Goal: Manage account settings

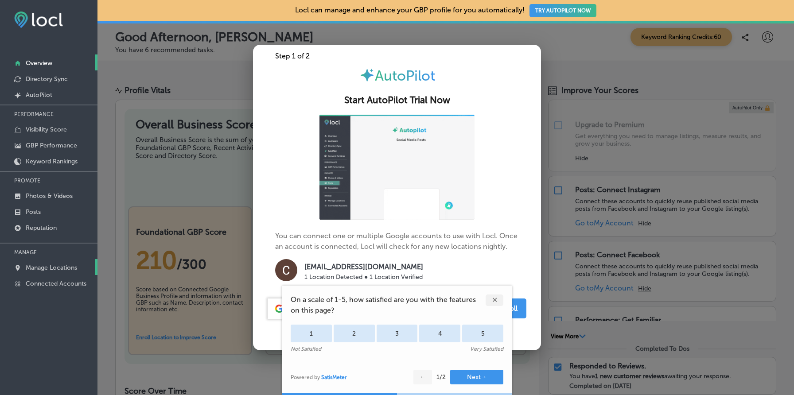
click at [42, 266] on p "Manage Locations" at bounding box center [51, 268] width 51 height 8
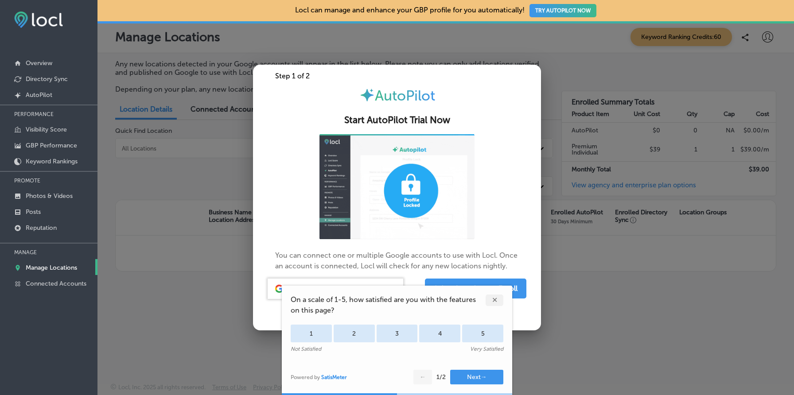
click at [52, 265] on p "Manage Locations" at bounding box center [51, 268] width 51 height 8
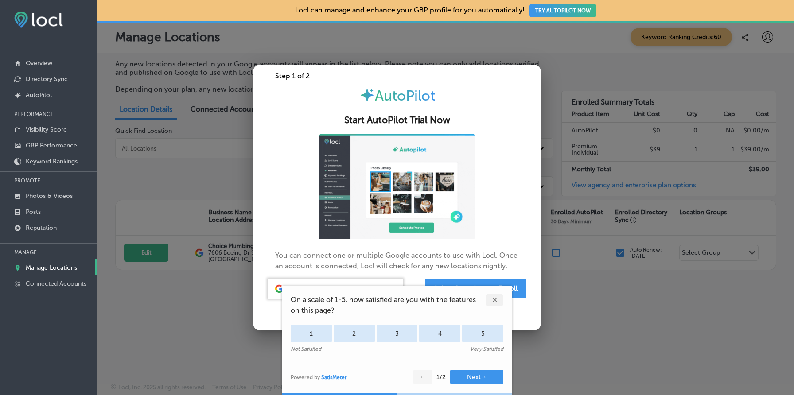
click at [52, 265] on p "Manage Locations" at bounding box center [51, 268] width 51 height 8
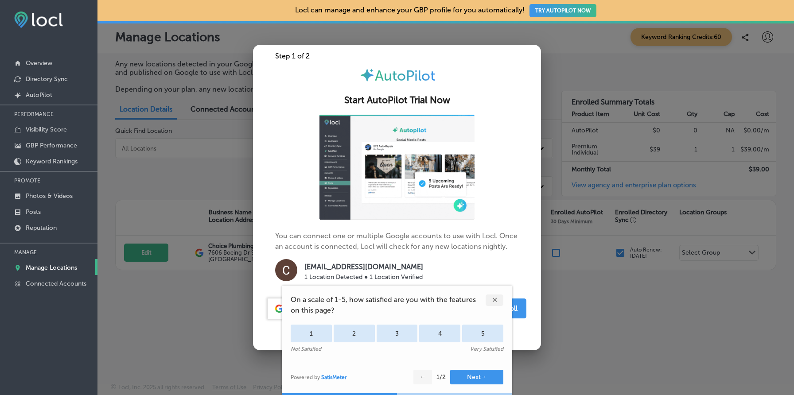
click at [492, 299] on div "✕" at bounding box center [495, 301] width 18 height 12
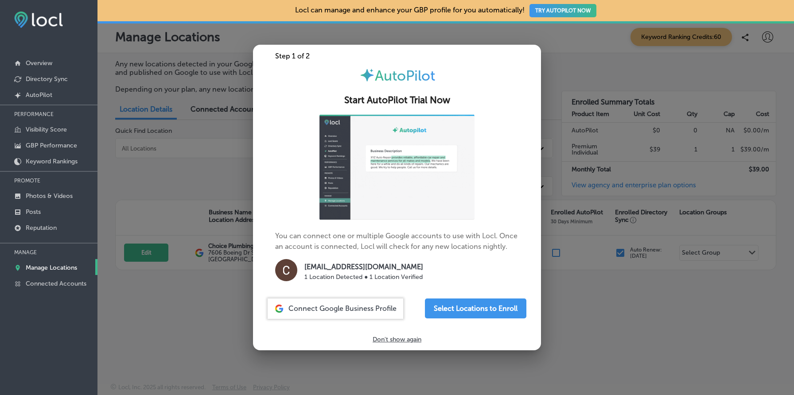
click at [408, 339] on p "Don't show again" at bounding box center [397, 340] width 49 height 8
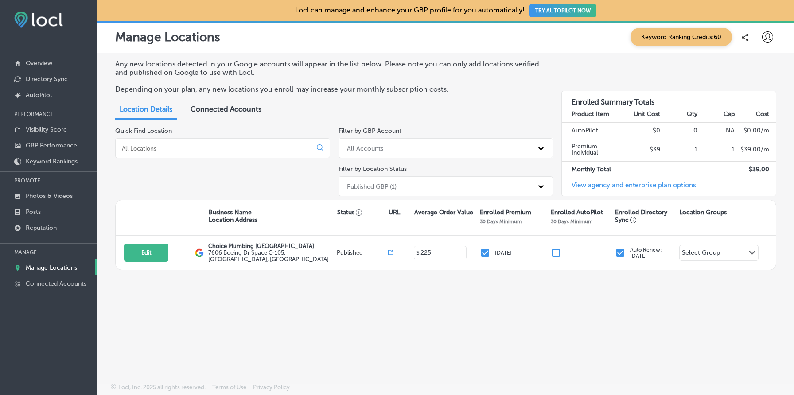
click at [770, 38] on icon at bounding box center [767, 36] width 11 height 11
click at [762, 63] on li "My Account" at bounding box center [751, 69] width 61 height 20
select select "US"
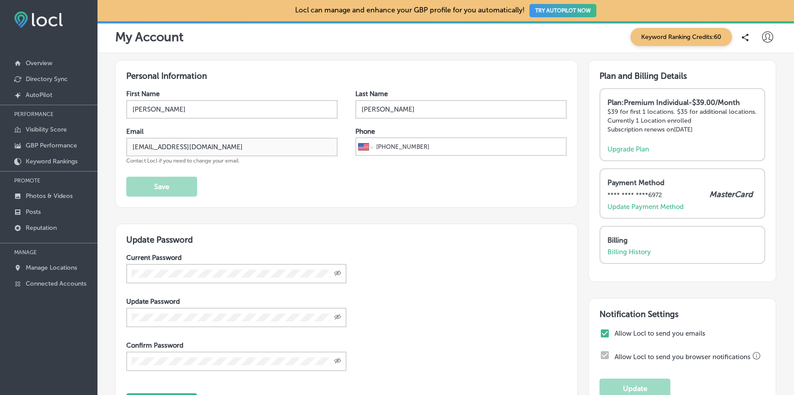
click at [705, 110] on p "$39 for first 1 locations. $35 for additional locations." at bounding box center [682, 112] width 150 height 8
click at [666, 117] on p "Currently 1 Location enrolled" at bounding box center [682, 121] width 150 height 8
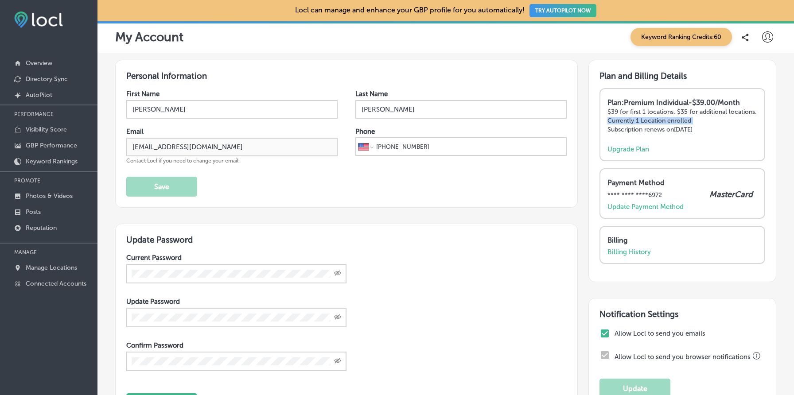
click at [666, 117] on p "Currently 1 Location enrolled" at bounding box center [682, 121] width 150 height 8
click at [724, 117] on p "Currently 1 Location enrolled" at bounding box center [682, 121] width 150 height 8
drag, startPoint x: 724, startPoint y: 117, endPoint x: 747, endPoint y: 133, distance: 28.4
click at [747, 133] on div "Plan: Premium Individual - $39.00/Month $39 for first 1 locations. $35 for addi…" at bounding box center [682, 119] width 150 height 43
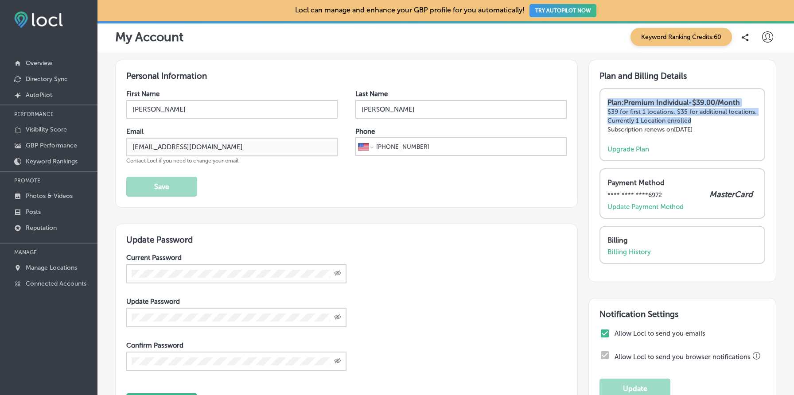
drag, startPoint x: 747, startPoint y: 133, endPoint x: 734, endPoint y: 88, distance: 47.2
click at [734, 89] on div "Plan: Premium Individual - $39.00/Month $39 for first 1 locations. $35 for addi…" at bounding box center [682, 124] width 166 height 73
click at [734, 88] on div "Plan: Premium Individual - $39.00/Month $39 for first 1 locations. $35 for addi…" at bounding box center [682, 124] width 166 height 73
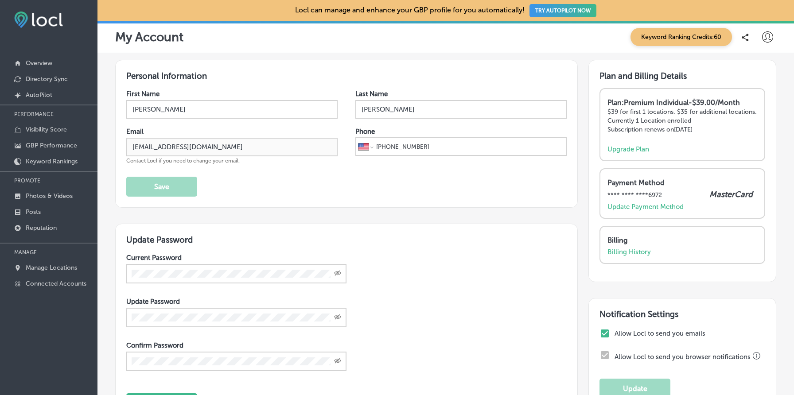
click at [733, 119] on p "Currently 1 Location enrolled" at bounding box center [682, 121] width 150 height 8
click at [734, 139] on div "Plan: Premium Individual - $39.00/Month $39 for first 1 locations. $35 for addi…" at bounding box center [682, 119] width 150 height 43
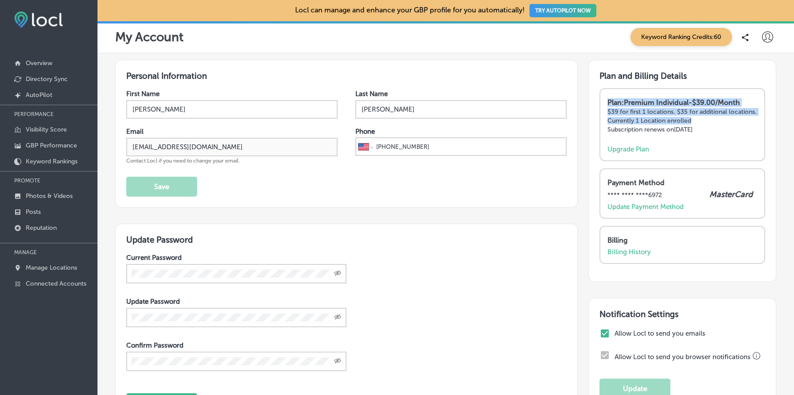
drag, startPoint x: 734, startPoint y: 139, endPoint x: 725, endPoint y: 97, distance: 42.7
click at [725, 97] on div "Plan: Premium Individual - $39.00/Month $39 for first 1 locations. $35 for addi…" at bounding box center [682, 124] width 166 height 73
drag, startPoint x: 725, startPoint y: 97, endPoint x: 737, endPoint y: 136, distance: 40.8
click at [737, 136] on div "Plan: Premium Individual - $39.00/Month $39 for first 1 locations. $35 for addi…" at bounding box center [682, 124] width 166 height 73
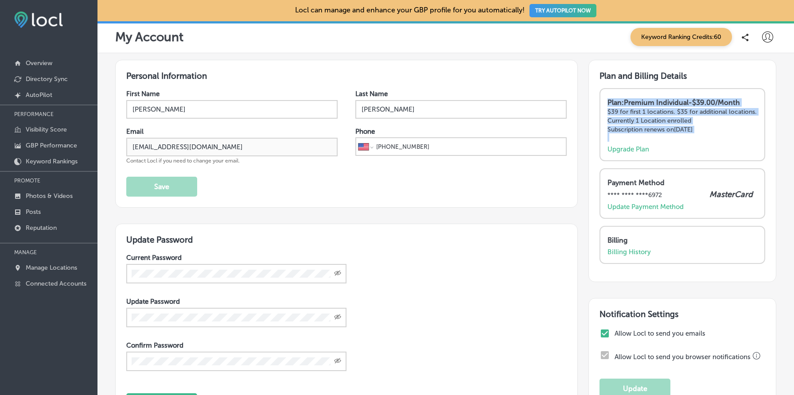
click at [737, 136] on div "Plan: Premium Individual - $39.00/Month $39 for first 1 locations. $35 for addi…" at bounding box center [682, 119] width 150 height 43
drag, startPoint x: 737, startPoint y: 136, endPoint x: 717, endPoint y: 80, distance: 59.7
click at [717, 80] on div "Plan and Billing Details Plan: Premium Individual - $39.00/Month $39 for first …" at bounding box center [682, 171] width 188 height 222
click at [718, 130] on p "Subscription renews on [DATE]" at bounding box center [682, 130] width 150 height 8
drag, startPoint x: 718, startPoint y: 130, endPoint x: 700, endPoint y: 90, distance: 43.9
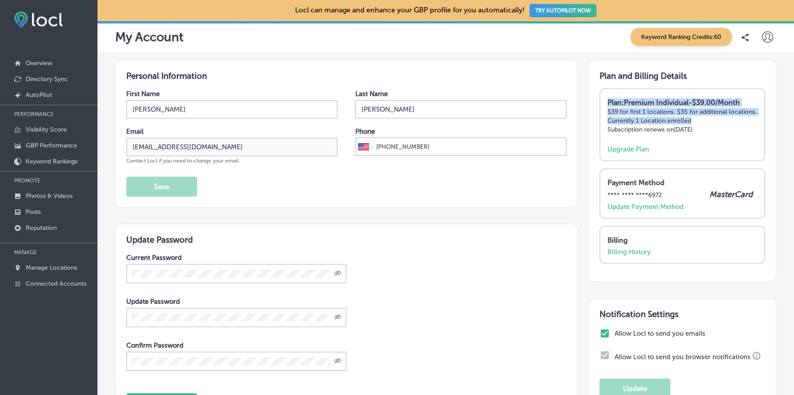
click at [700, 90] on div "Plan: Premium Individual - $39.00/Month $39 for first 1 locations. $35 for addi…" at bounding box center [682, 124] width 166 height 73
click at [712, 106] on strong "Plan: Premium Individual - $39.00/Month" at bounding box center [673, 102] width 132 height 8
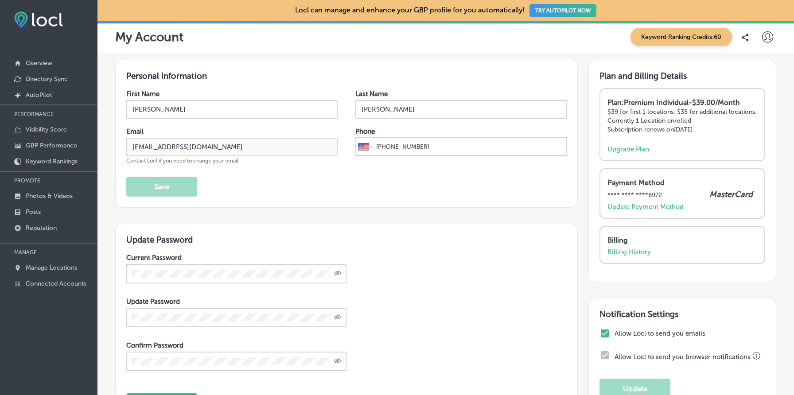
click at [679, 111] on p "$39 for first 1 locations. $35 for additional locations." at bounding box center [682, 112] width 150 height 8
click at [639, 110] on p "$39 for first 1 locations. $35 for additional locations." at bounding box center [682, 112] width 150 height 8
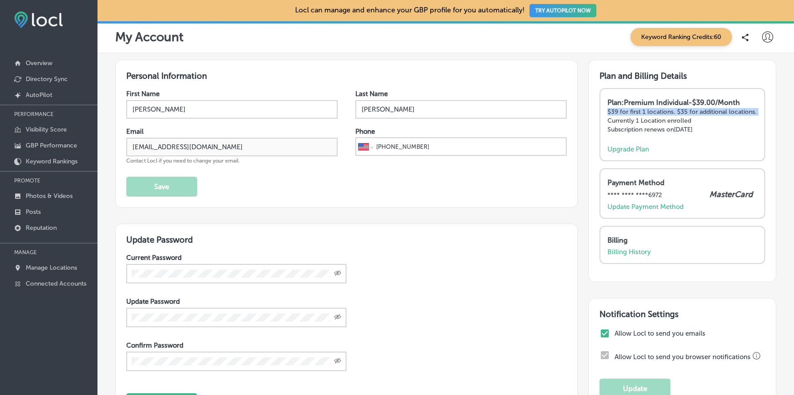
click at [639, 110] on p "$39 for first 1 locations. $35 for additional locations." at bounding box center [682, 112] width 150 height 8
click at [674, 109] on p "$39 for first 1 locations. $35 for additional locations." at bounding box center [682, 112] width 150 height 8
click at [669, 100] on strong "Plan: Premium Individual - $39.00/Month" at bounding box center [673, 102] width 132 height 8
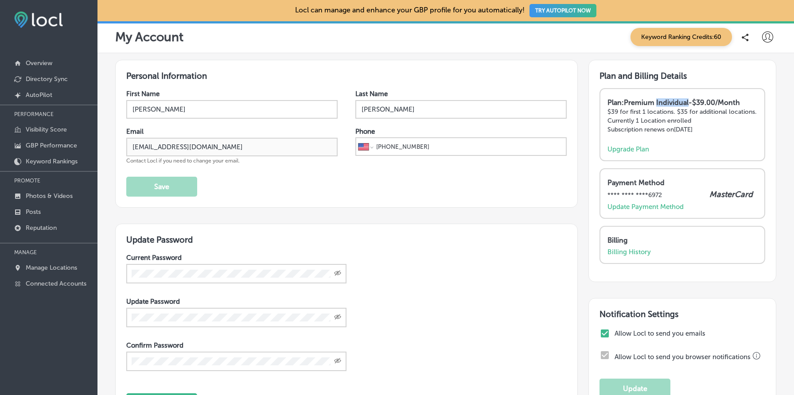
click at [669, 100] on strong "Plan: Premium Individual - $39.00/Month" at bounding box center [673, 102] width 132 height 8
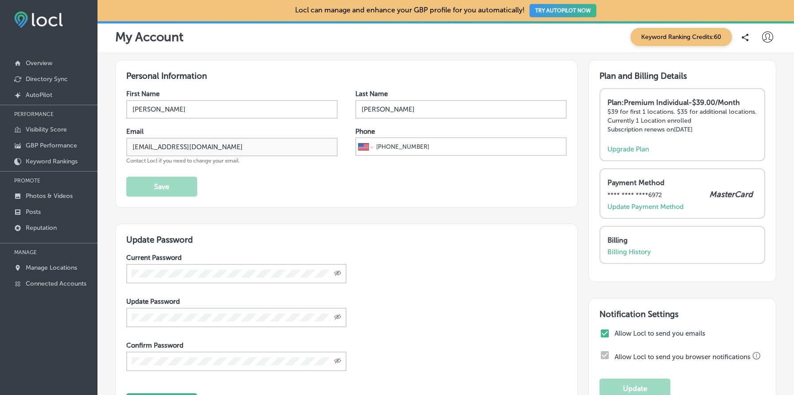
click at [711, 112] on p "$39 for first 1 locations. $35 for additional locations." at bounding box center [682, 112] width 150 height 8
click at [651, 124] on div "Plan: Premium Individual - $39.00/Month $39 for first 1 locations. $35 for addi…" at bounding box center [682, 119] width 150 height 43
click at [653, 135] on div "Plan: Premium Individual - $39.00/Month $39 for first 1 locations. $35 for addi…" at bounding box center [682, 119] width 150 height 43
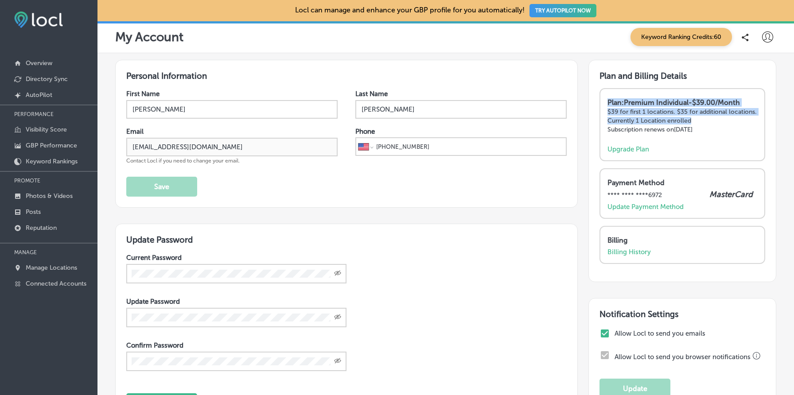
drag, startPoint x: 653, startPoint y: 135, endPoint x: 634, endPoint y: 90, distance: 48.5
click at [634, 90] on div "Plan: Premium Individual - $39.00/Month $39 for first 1 locations. $35 for addi…" at bounding box center [682, 124] width 166 height 73
drag, startPoint x: 634, startPoint y: 90, endPoint x: 680, endPoint y: 136, distance: 64.5
click at [680, 136] on div "Plan: Premium Individual - $39.00/Month $39 for first 1 locations. $35 for addi…" at bounding box center [682, 124] width 166 height 73
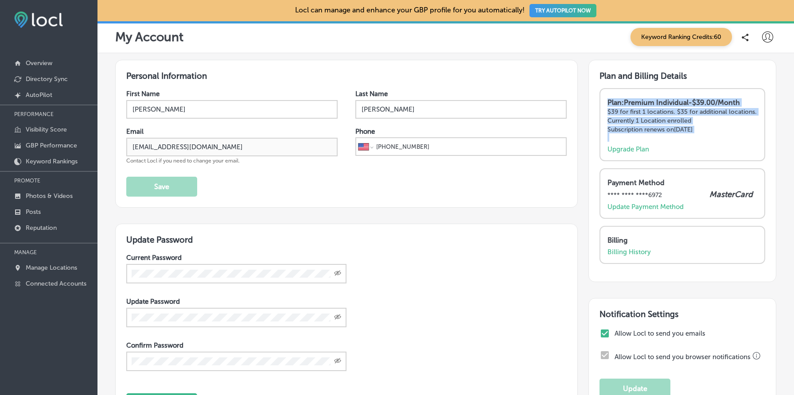
click at [680, 136] on div "Plan: Premium Individual - $39.00/Month $39 for first 1 locations. $35 for addi…" at bounding box center [682, 119] width 150 height 43
drag, startPoint x: 680, startPoint y: 136, endPoint x: 632, endPoint y: 101, distance: 59.6
click at [632, 101] on div "Plan: Premium Individual - $39.00/Month $39 for first 1 locations. $35 for addi…" at bounding box center [682, 119] width 150 height 43
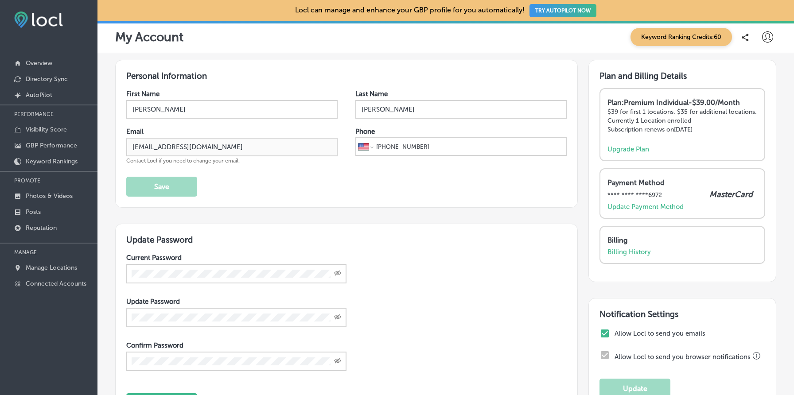
click at [618, 93] on div "Plan: Premium Individual - $39.00/Month $39 for first 1 locations. $35 for addi…" at bounding box center [682, 124] width 166 height 73
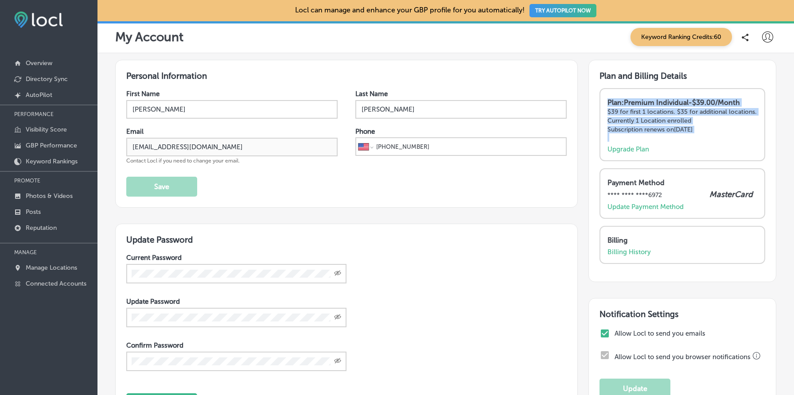
drag, startPoint x: 618, startPoint y: 93, endPoint x: 727, endPoint y: 132, distance: 115.3
click at [727, 132] on div "Plan: Premium Individual - $39.00/Month $39 for first 1 locations. $35 for addi…" at bounding box center [682, 124] width 166 height 73
click at [727, 132] on div "Plan: Premium Individual - $39.00/Month $39 for first 1 locations. $35 for addi…" at bounding box center [682, 119] width 150 height 43
drag, startPoint x: 727, startPoint y: 132, endPoint x: 654, endPoint y: 89, distance: 84.6
click at [654, 89] on div "Plan: Premium Individual - $39.00/Month $39 for first 1 locations. $35 for addi…" at bounding box center [682, 124] width 166 height 73
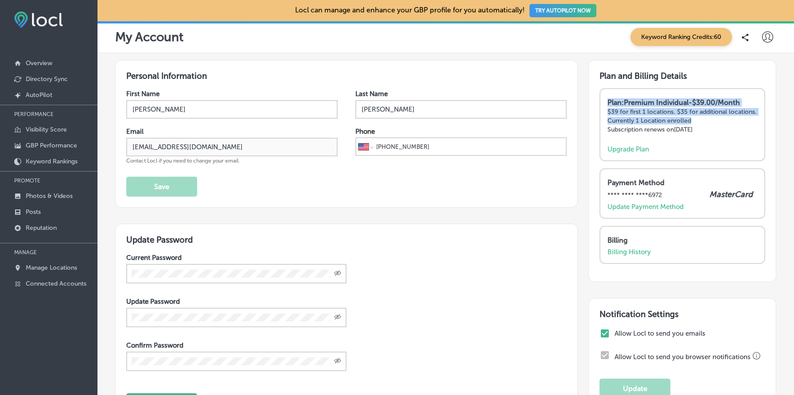
click at [654, 89] on div "Plan: Premium Individual - $39.00/Month $39 for first 1 locations. $35 for addi…" at bounding box center [682, 124] width 166 height 73
drag, startPoint x: 654, startPoint y: 89, endPoint x: 733, endPoint y: 136, distance: 91.4
click at [733, 136] on div "Plan: Premium Individual - $39.00/Month $39 for first 1 locations. $35 for addi…" at bounding box center [682, 124] width 166 height 73
click at [733, 136] on div "Plan: Premium Individual - $39.00/Month $39 for first 1 locations. $35 for addi…" at bounding box center [682, 119] width 150 height 43
drag, startPoint x: 733, startPoint y: 136, endPoint x: 643, endPoint y: 92, distance: 99.8
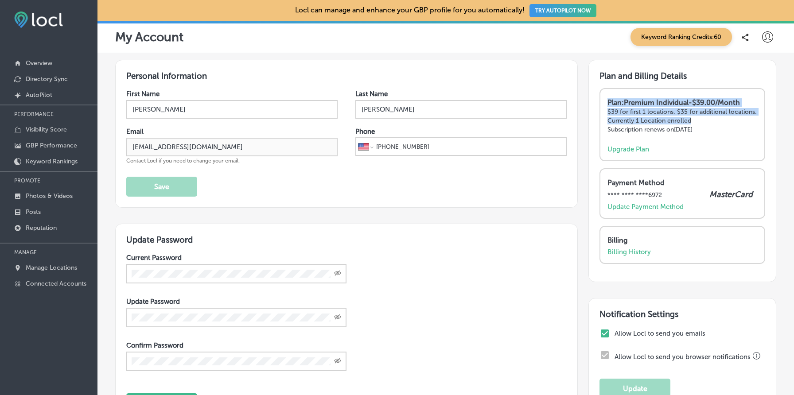
click at [643, 92] on div "Plan: Premium Individual - $39.00/Month $39 for first 1 locations. $35 for addi…" at bounding box center [682, 124] width 166 height 73
drag, startPoint x: 643, startPoint y: 92, endPoint x: 734, endPoint y: 131, distance: 98.8
click at [734, 131] on div "Plan: Premium Individual - $39.00/Month $39 for first 1 locations. $35 for addi…" at bounding box center [682, 124] width 166 height 73
click at [734, 131] on p "Subscription renews on [DATE]" at bounding box center [682, 130] width 150 height 8
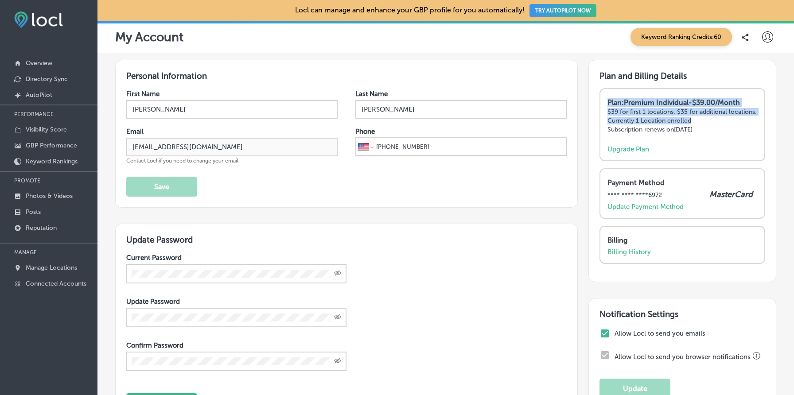
drag, startPoint x: 734, startPoint y: 131, endPoint x: 669, endPoint y: 86, distance: 79.1
click at [669, 86] on div "Plan and Billing Details Plan: Premium Individual - $39.00/Month $39 for first …" at bounding box center [682, 171] width 188 height 222
drag, startPoint x: 669, startPoint y: 86, endPoint x: 706, endPoint y: 133, distance: 59.6
click at [706, 133] on div "Plan and Billing Details Plan: Premium Individual - $39.00/Month $39 for first …" at bounding box center [682, 171] width 188 height 222
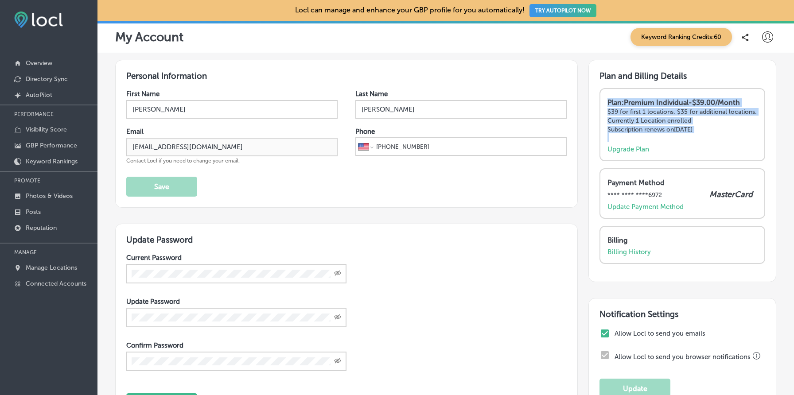
click at [706, 133] on div "Plan: Premium Individual - $39.00/Month $39 for first 1 locations. $35 for addi…" at bounding box center [682, 119] width 150 height 43
drag, startPoint x: 706, startPoint y: 133, endPoint x: 656, endPoint y: 88, distance: 67.4
click at [656, 88] on div "Plan: Premium Individual - $39.00/Month $39 for first 1 locations. $35 for addi…" at bounding box center [682, 124] width 166 height 73
drag, startPoint x: 656, startPoint y: 88, endPoint x: 695, endPoint y: 133, distance: 60.3
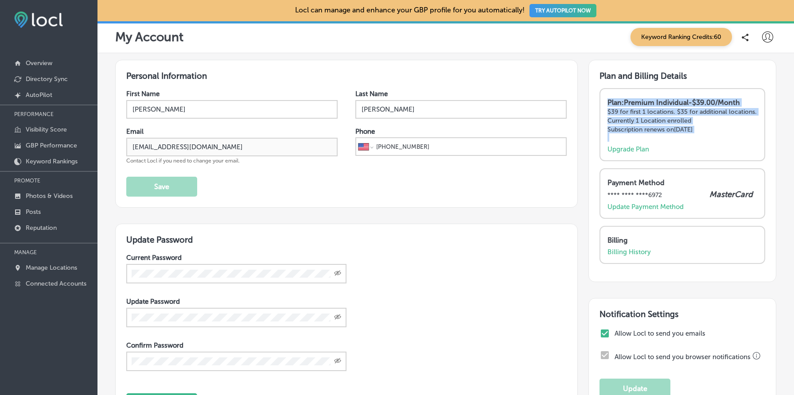
click at [695, 133] on div "Plan: Premium Individual - $39.00/Month $39 for first 1 locations. $35 for addi…" at bounding box center [682, 124] width 166 height 73
click at [695, 133] on div "Plan: Premium Individual - $39.00/Month $39 for first 1 locations. $35 for addi…" at bounding box center [682, 119] width 150 height 43
drag, startPoint x: 695, startPoint y: 133, endPoint x: 647, endPoint y: 94, distance: 62.4
click at [647, 94] on div "Plan: Premium Individual - $39.00/Month $39 for first 1 locations. $35 for addi…" at bounding box center [682, 124] width 166 height 73
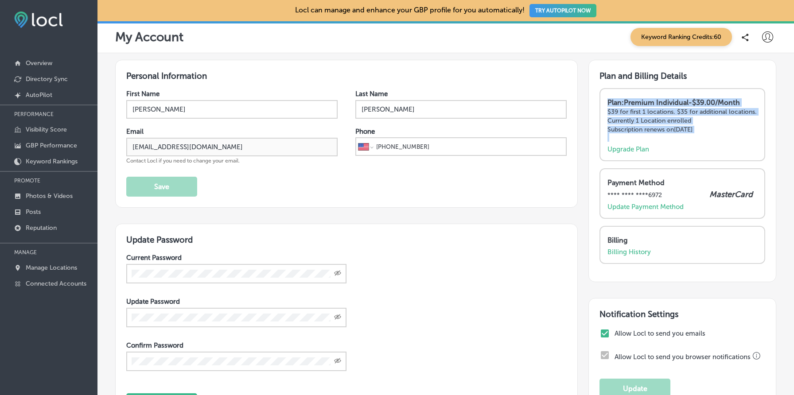
drag, startPoint x: 647, startPoint y: 94, endPoint x: 717, endPoint y: 134, distance: 80.7
click at [717, 134] on div "Plan: Premium Individual - $39.00/Month $39 for first 1 locations. $35 for addi…" at bounding box center [682, 124] width 166 height 73
click at [717, 134] on div "Plan: Premium Individual - $39.00/Month $39 for first 1 locations. $35 for addi…" at bounding box center [682, 119] width 150 height 43
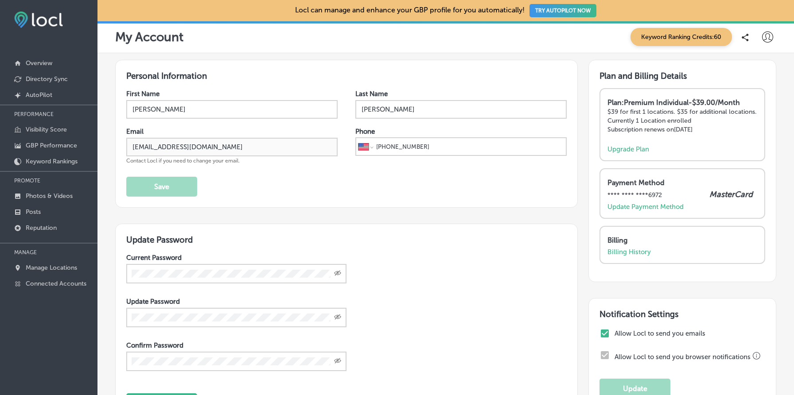
click at [648, 122] on p "Currently 1 Location enrolled" at bounding box center [682, 121] width 150 height 8
click at [664, 110] on p "$39 for first 1 locations. $35 for additional locations." at bounding box center [682, 112] width 150 height 8
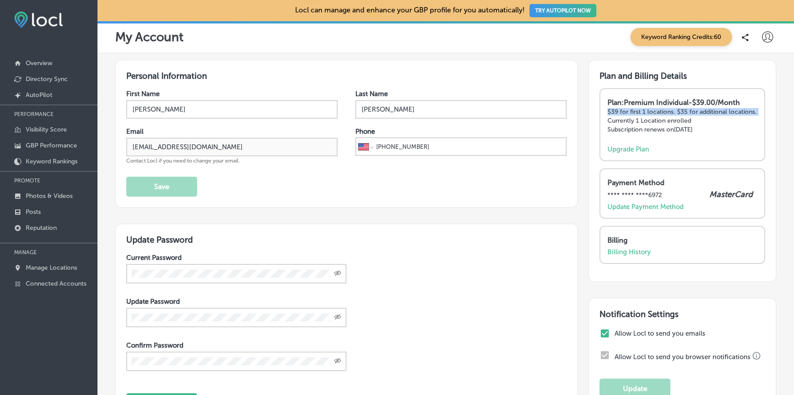
click at [664, 110] on p "$39 for first 1 locations. $35 for additional locations." at bounding box center [682, 112] width 150 height 8
click at [640, 99] on strong "Plan: Premium Individual - $39.00/Month" at bounding box center [673, 102] width 132 height 8
click at [644, 110] on p "$39 for first 1 locations. $35 for additional locations." at bounding box center [682, 112] width 150 height 8
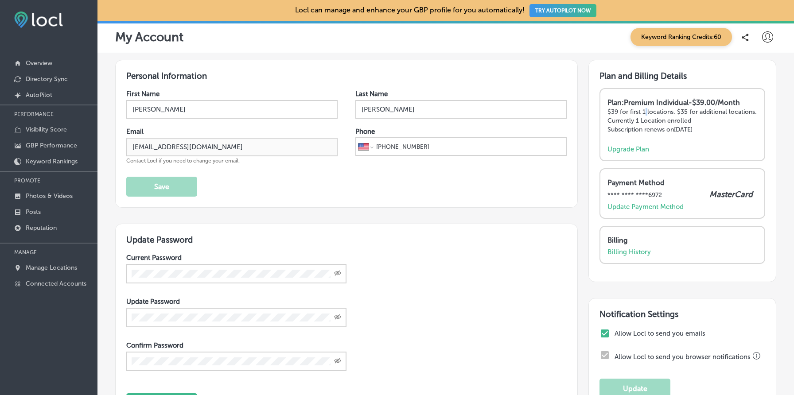
click at [644, 110] on p "$39 for first 1 locations. $35 for additional locations." at bounding box center [682, 112] width 150 height 8
click at [646, 102] on strong "Plan: Premium Individual - $39.00/Month" at bounding box center [673, 102] width 132 height 8
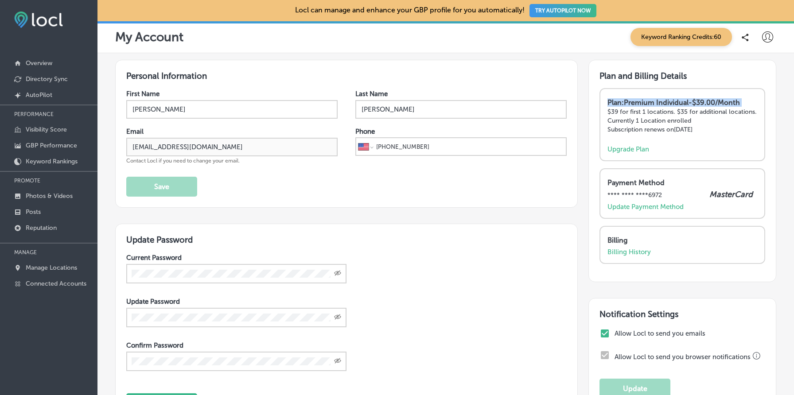
click at [646, 102] on strong "Plan: Premium Individual - $39.00/Month" at bounding box center [673, 102] width 132 height 8
click at [654, 111] on p "$39 for first 1 locations. $35 for additional locations." at bounding box center [682, 112] width 150 height 8
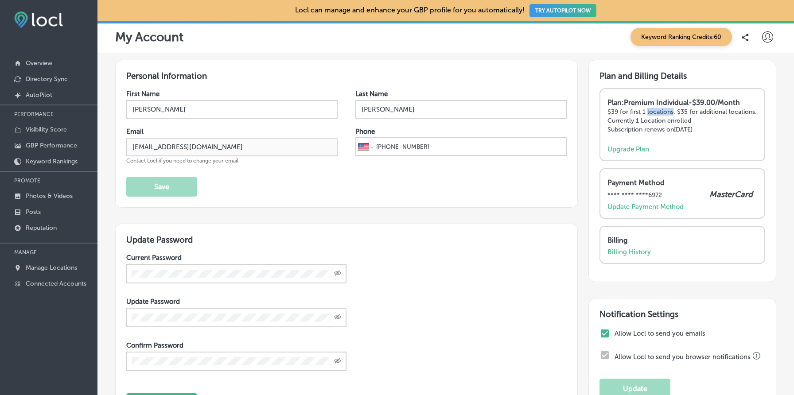
click at [654, 111] on p "$39 for first 1 locations. $35 for additional locations." at bounding box center [682, 112] width 150 height 8
click at [660, 123] on p "Currently 1 Location enrolled" at bounding box center [682, 121] width 150 height 8
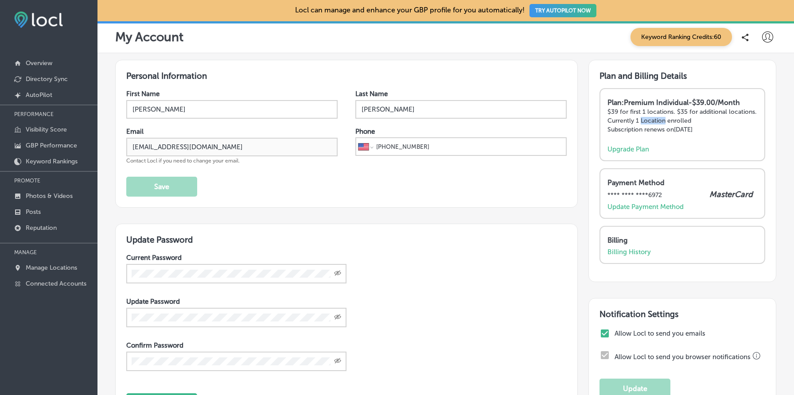
click at [660, 123] on p "Currently 1 Location enrolled" at bounding box center [682, 121] width 150 height 8
click at [658, 128] on p "Subscription renews on [DATE]" at bounding box center [682, 130] width 150 height 8
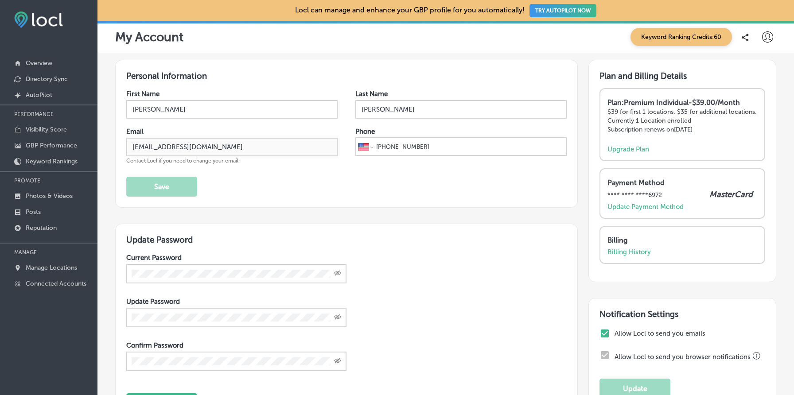
click at [658, 128] on p "Subscription renews on [DATE]" at bounding box center [682, 130] width 150 height 8
click at [459, 172] on div "First Name [PERSON_NAME] Last Name [PERSON_NAME] Email [EMAIL_ADDRESS][DOMAIN_N…" at bounding box center [346, 143] width 440 height 107
click at [430, 159] on div "Phone International [GEOGRAPHIC_DATA] [GEOGRAPHIC_DATA] [GEOGRAPHIC_DATA] [GEOG…" at bounding box center [460, 146] width 211 height 37
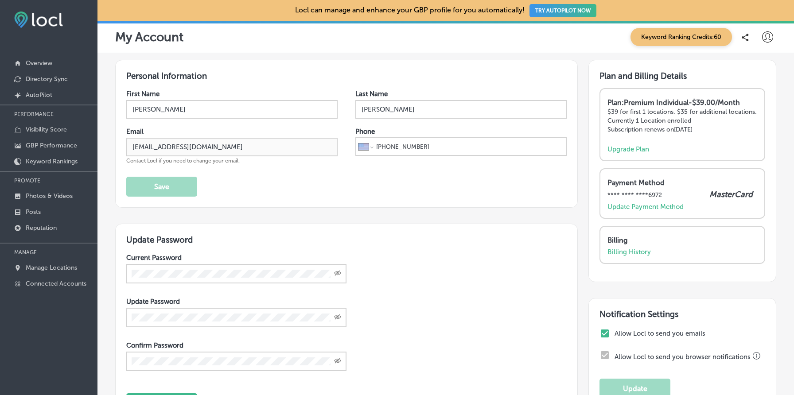
click at [430, 159] on div "Phone International [GEOGRAPHIC_DATA] [GEOGRAPHIC_DATA] [GEOGRAPHIC_DATA] [GEOG…" at bounding box center [460, 146] width 211 height 37
click at [686, 117] on p "Currently 1 Location enrolled" at bounding box center [682, 121] width 150 height 8
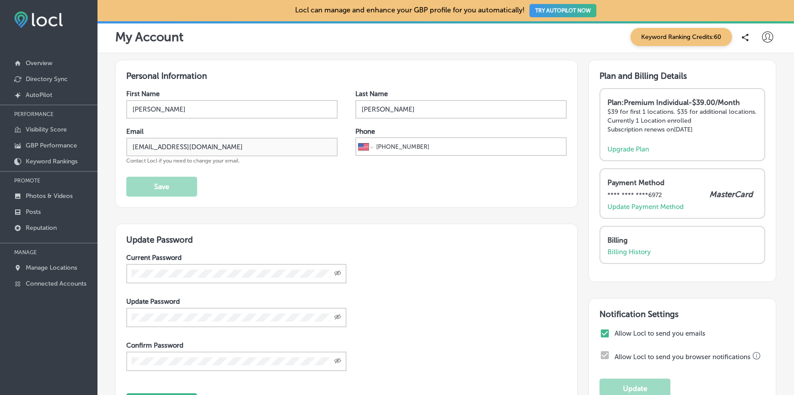
click at [709, 113] on p "$39 for first 1 locations. $35 for additional locations." at bounding box center [682, 112] width 150 height 8
drag, startPoint x: 709, startPoint y: 113, endPoint x: 740, endPoint y: 126, distance: 33.7
click at [740, 126] on div "Plan: Premium Individual - $39.00/Month $39 for first 1 locations. $35 for addi…" at bounding box center [682, 119] width 150 height 43
click at [740, 126] on p "Subscription renews on [DATE]" at bounding box center [682, 130] width 150 height 8
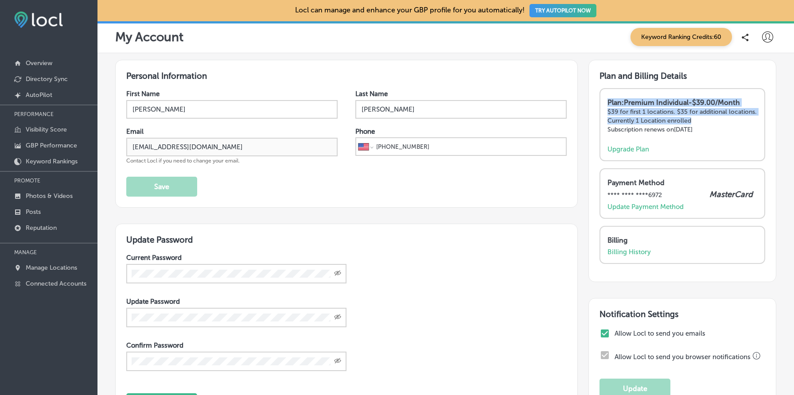
drag, startPoint x: 740, startPoint y: 126, endPoint x: 710, endPoint y: 95, distance: 42.9
click at [710, 95] on div "Plan: Premium Individual - $39.00/Month $39 for first 1 locations. $35 for addi…" at bounding box center [682, 124] width 166 height 73
drag, startPoint x: 710, startPoint y: 95, endPoint x: 736, endPoint y: 128, distance: 42.6
click at [736, 128] on div "Plan: Premium Individual - $39.00/Month $39 for first 1 locations. $35 for addi…" at bounding box center [682, 124] width 166 height 73
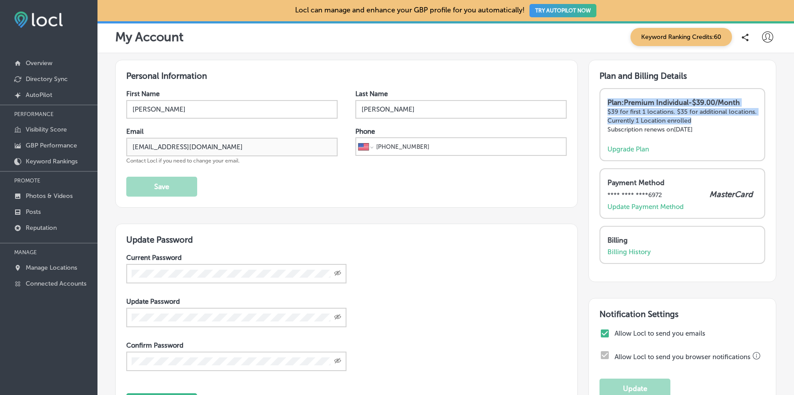
click at [736, 128] on p "Subscription renews on [DATE]" at bounding box center [682, 130] width 150 height 8
drag, startPoint x: 736, startPoint y: 128, endPoint x: 716, endPoint y: 93, distance: 40.9
click at [716, 93] on div "Plan: Premium Individual - $39.00/Month $39 for first 1 locations. $35 for addi…" at bounding box center [682, 124] width 166 height 73
drag, startPoint x: 716, startPoint y: 93, endPoint x: 739, endPoint y: 139, distance: 51.3
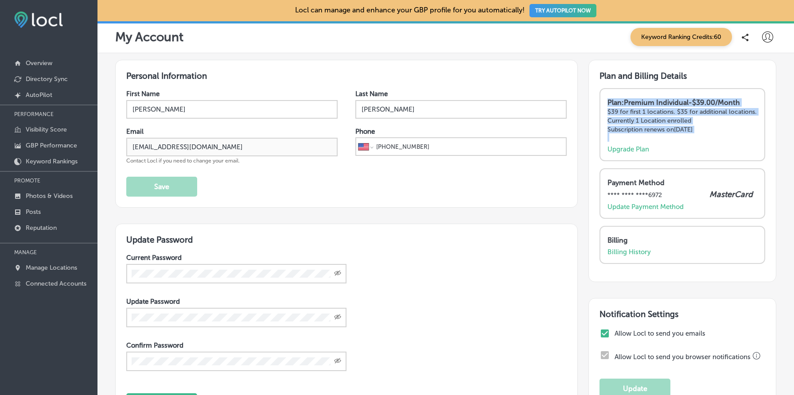
click at [739, 139] on div "Plan: Premium Individual - $39.00/Month $39 for first 1 locations. $35 for addi…" at bounding box center [682, 124] width 166 height 73
click at [739, 139] on div "Plan: Premium Individual - $39.00/Month $39 for first 1 locations. $35 for addi…" at bounding box center [682, 119] width 150 height 43
drag, startPoint x: 739, startPoint y: 139, endPoint x: 729, endPoint y: 94, distance: 46.0
click at [729, 94] on div "Plan: Premium Individual - $39.00/Month $39 for first 1 locations. $35 for addi…" at bounding box center [682, 124] width 166 height 73
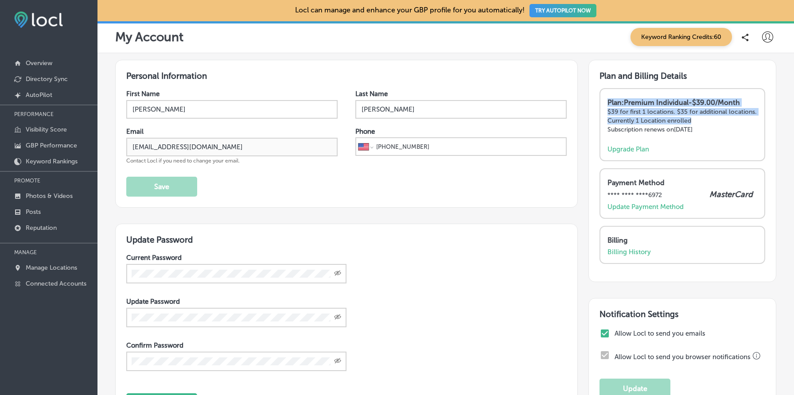
drag, startPoint x: 729, startPoint y: 94, endPoint x: 731, endPoint y: 128, distance: 33.7
click at [731, 128] on div "Plan: Premium Individual - $39.00/Month $39 for first 1 locations. $35 for addi…" at bounding box center [682, 124] width 166 height 73
click at [731, 128] on p "Subscription renews on [DATE]" at bounding box center [682, 130] width 150 height 8
drag, startPoint x: 731, startPoint y: 128, endPoint x: 712, endPoint y: 95, distance: 37.5
click at [712, 95] on div "Plan: Premium Individual - $39.00/Month $39 for first 1 locations. $35 for addi…" at bounding box center [682, 124] width 166 height 73
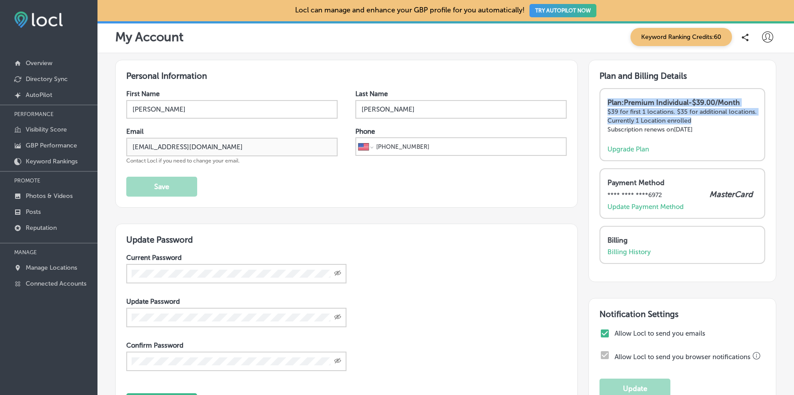
click at [712, 95] on div "Plan: Premium Individual - $39.00/Month $39 for first 1 locations. $35 for addi…" at bounding box center [682, 124] width 166 height 73
drag, startPoint x: 712, startPoint y: 95, endPoint x: 730, endPoint y: 127, distance: 36.5
click at [730, 127] on div "Plan: Premium Individual - $39.00/Month $39 for first 1 locations. $35 for addi…" at bounding box center [682, 124] width 166 height 73
click at [737, 131] on p "Subscription renews on [DATE]" at bounding box center [682, 130] width 150 height 8
drag, startPoint x: 737, startPoint y: 131, endPoint x: 625, endPoint y: 95, distance: 118.2
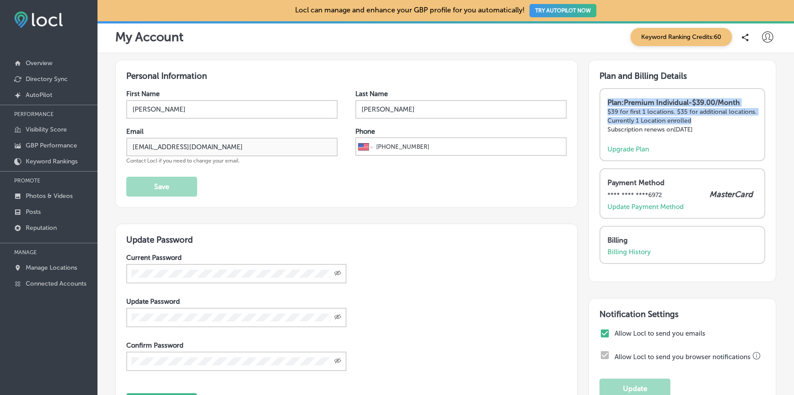
click at [625, 95] on div "Plan: Premium Individual - $39.00/Month $39 for first 1 locations. $35 for addi…" at bounding box center [682, 124] width 166 height 73
drag, startPoint x: 625, startPoint y: 95, endPoint x: 739, endPoint y: 127, distance: 119.1
click at [739, 127] on div "Plan: Premium Individual - $39.00/Month $39 for first 1 locations. $35 for addi…" at bounding box center [682, 124] width 166 height 73
click at [740, 127] on p "Subscription renews on [DATE]" at bounding box center [682, 130] width 150 height 8
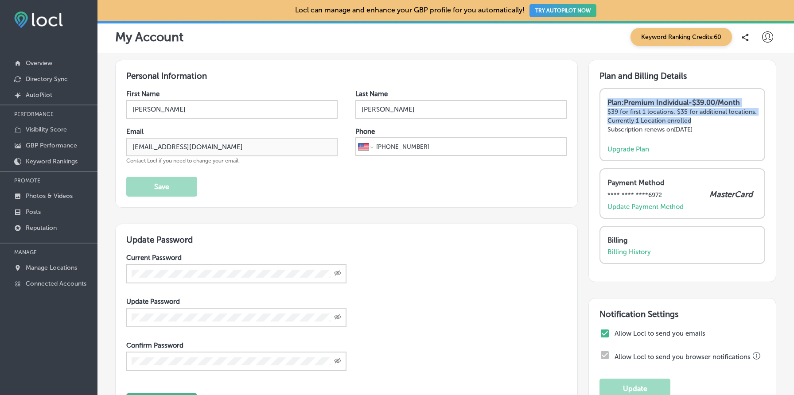
drag, startPoint x: 740, startPoint y: 127, endPoint x: 672, endPoint y: 96, distance: 74.7
click at [672, 96] on div "Plan: Premium Individual - $39.00/Month $39 for first 1 locations. $35 for addi…" at bounding box center [682, 124] width 166 height 73
drag, startPoint x: 672, startPoint y: 96, endPoint x: 724, endPoint y: 127, distance: 60.4
click at [724, 127] on div "Plan: Premium Individual - $39.00/Month $39 for first 1 locations. $35 for addi…" at bounding box center [682, 124] width 166 height 73
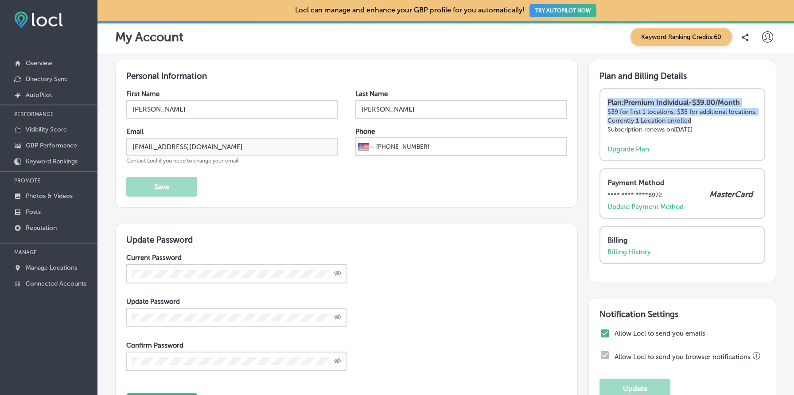
click at [724, 127] on p "Subscription renews on [DATE]" at bounding box center [682, 130] width 150 height 8
drag, startPoint x: 724, startPoint y: 127, endPoint x: 655, endPoint y: 92, distance: 77.5
click at [655, 92] on div "Plan: Premium Individual - $39.00/Month $39 for first 1 locations. $35 for addi…" at bounding box center [682, 124] width 166 height 73
drag, startPoint x: 655, startPoint y: 92, endPoint x: 745, endPoint y: 130, distance: 97.7
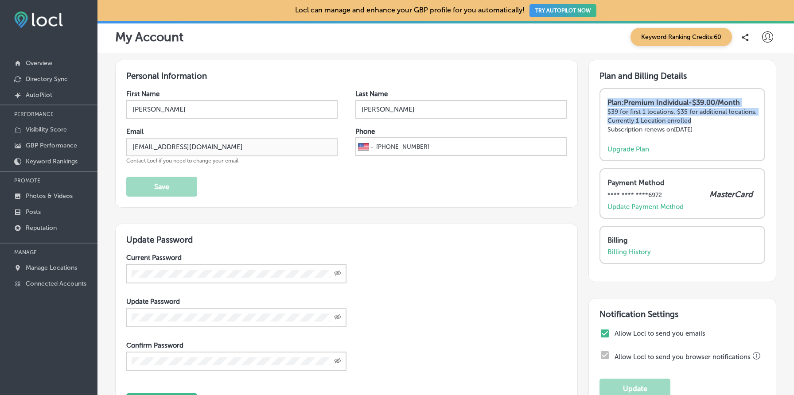
click at [745, 130] on div "Plan: Premium Individual - $39.00/Month $39 for first 1 locations. $35 for addi…" at bounding box center [682, 124] width 166 height 73
click at [745, 130] on p "Subscription renews on [DATE]" at bounding box center [682, 130] width 150 height 8
drag, startPoint x: 745, startPoint y: 130, endPoint x: 670, endPoint y: 93, distance: 83.0
click at [670, 93] on div "Plan: Premium Individual - $39.00/Month $39 for first 1 locations. $35 for addi…" at bounding box center [682, 124] width 166 height 73
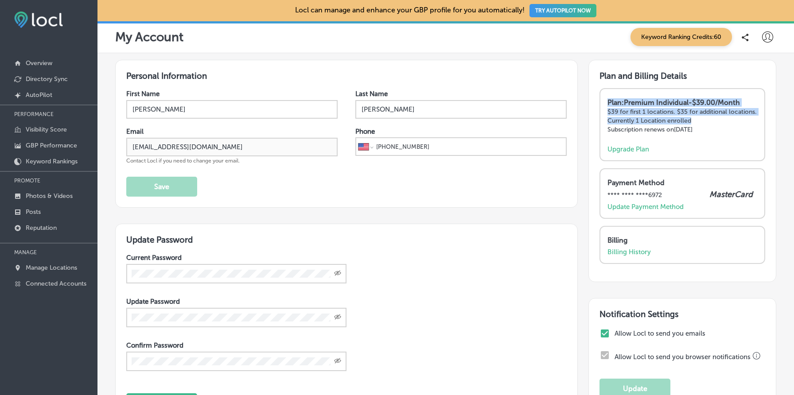
drag, startPoint x: 670, startPoint y: 93, endPoint x: 737, endPoint y: 130, distance: 77.1
click at [737, 130] on div "Plan: Premium Individual - $39.00/Month $39 for first 1 locations. $35 for addi…" at bounding box center [682, 124] width 166 height 73
click at [737, 130] on p "Subscription renews on [DATE]" at bounding box center [682, 130] width 150 height 8
drag, startPoint x: 737, startPoint y: 130, endPoint x: 676, endPoint y: 93, distance: 71.4
click at [676, 93] on div "Plan: Premium Individual - $39.00/Month $39 for first 1 locations. $35 for addi…" at bounding box center [682, 124] width 166 height 73
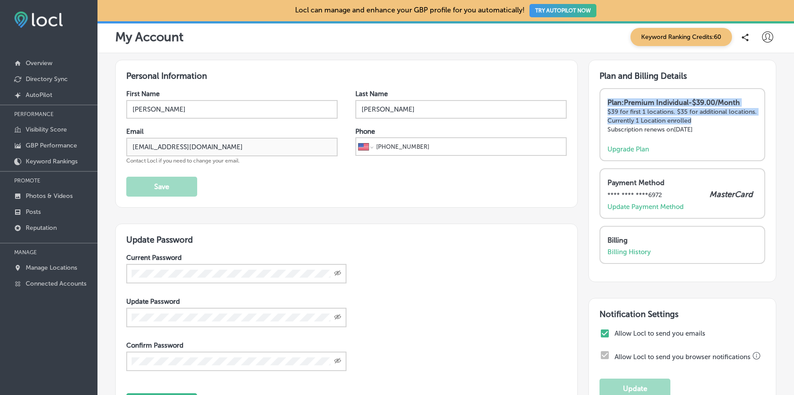
click at [676, 93] on div "Plan: Premium Individual - $39.00/Month $39 for first 1 locations. $35 for addi…" at bounding box center [682, 124] width 166 height 73
drag, startPoint x: 676, startPoint y: 93, endPoint x: 730, endPoint y: 129, distance: 64.8
click at [730, 129] on div "Plan: Premium Individual - $39.00/Month $39 for first 1 locations. $35 for addi…" at bounding box center [682, 124] width 166 height 73
click at [730, 129] on p "Subscription renews on [DATE]" at bounding box center [682, 130] width 150 height 8
drag, startPoint x: 730, startPoint y: 129, endPoint x: 663, endPoint y: 95, distance: 74.9
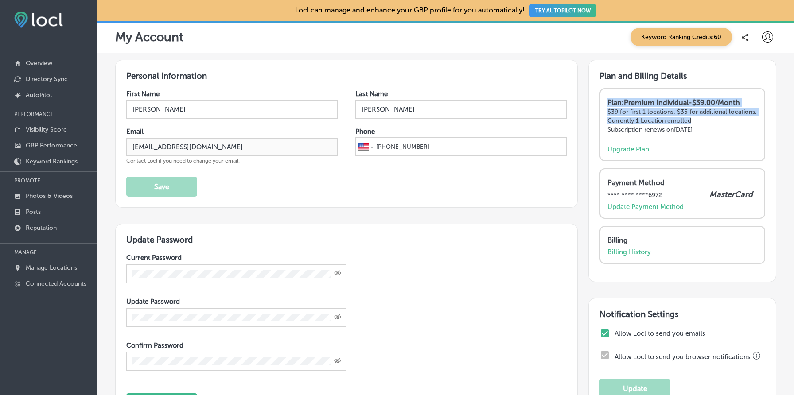
click at [663, 95] on div "Plan: Premium Individual - $39.00/Month $39 for first 1 locations. $35 for addi…" at bounding box center [682, 124] width 166 height 73
drag, startPoint x: 663, startPoint y: 95, endPoint x: 739, endPoint y: 133, distance: 85.0
click at [739, 133] on div "Plan: Premium Individual - $39.00/Month $39 for first 1 locations. $35 for addi…" at bounding box center [682, 124] width 166 height 73
click at [730, 126] on p "Subscription renews on [DATE]" at bounding box center [682, 130] width 150 height 8
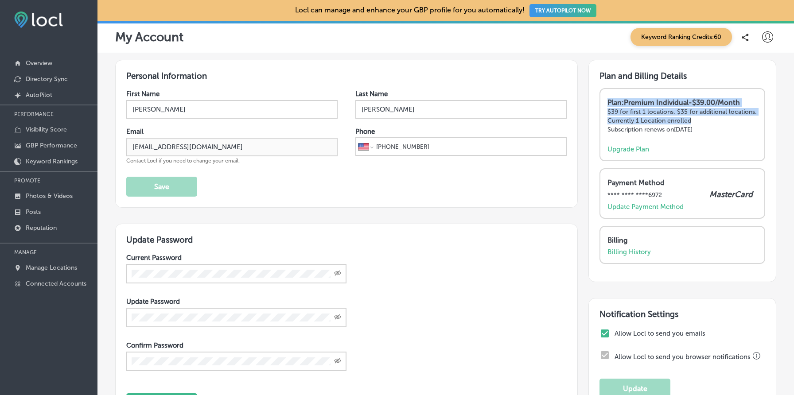
drag, startPoint x: 730, startPoint y: 126, endPoint x: 665, endPoint y: 95, distance: 72.3
click at [665, 95] on div "Plan: Premium Individual - $39.00/Month $39 for first 1 locations. $35 for addi…" at bounding box center [682, 124] width 166 height 73
click at [665, 94] on div "Plan: Premium Individual - $39.00/Month $39 for first 1 locations. $35 for addi…" at bounding box center [682, 124] width 166 height 73
drag, startPoint x: 665, startPoint y: 94, endPoint x: 723, endPoint y: 124, distance: 64.4
click at [723, 124] on div "Plan: Premium Individual - $39.00/Month $39 for first 1 locations. $35 for addi…" at bounding box center [682, 124] width 166 height 73
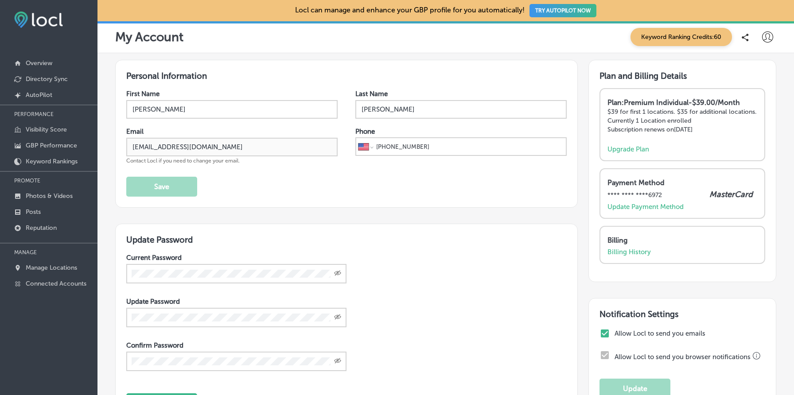
click at [734, 130] on p "Subscription renews on [DATE]" at bounding box center [682, 130] width 150 height 8
drag, startPoint x: 734, startPoint y: 130, endPoint x: 700, endPoint y: 100, distance: 45.6
click at [700, 100] on div "Plan: Premium Individual - $39.00/Month $39 for first 1 locations. $35 for addi…" at bounding box center [682, 119] width 150 height 43
click at [683, 91] on div "Plan: Premium Individual - $39.00/Month $39 for first 1 locations. $35 for addi…" at bounding box center [682, 124] width 166 height 73
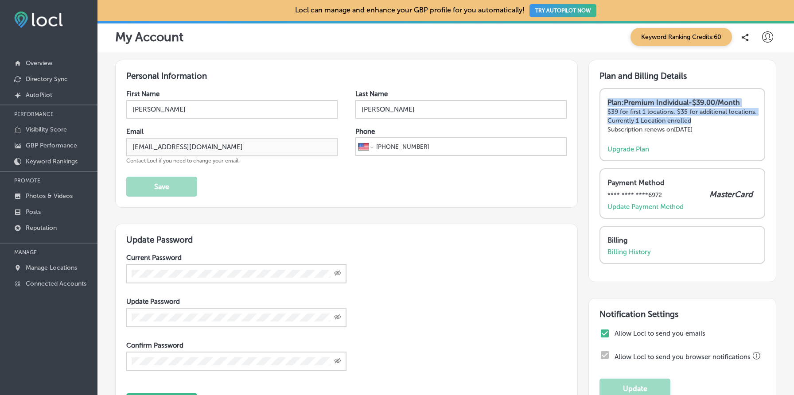
drag, startPoint x: 683, startPoint y: 91, endPoint x: 738, endPoint y: 128, distance: 66.2
click at [738, 128] on div "Plan: Premium Individual - $39.00/Month $39 for first 1 locations. $35 for addi…" at bounding box center [682, 124] width 166 height 73
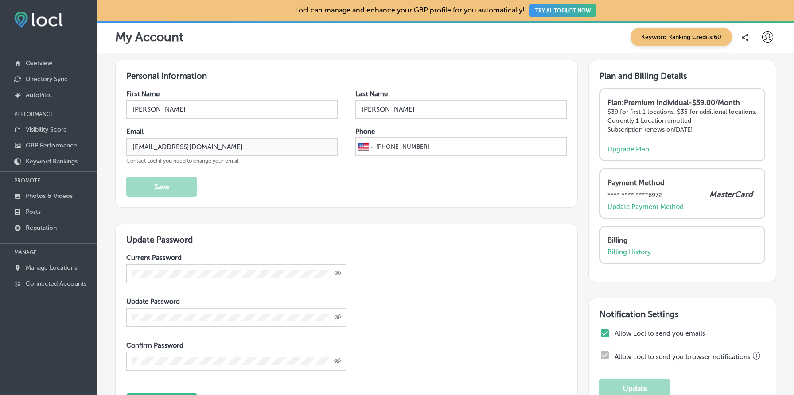
click at [738, 127] on p "Subscription renews on [DATE]" at bounding box center [682, 130] width 150 height 8
click at [739, 128] on p "Subscription renews on [DATE]" at bounding box center [682, 130] width 150 height 8
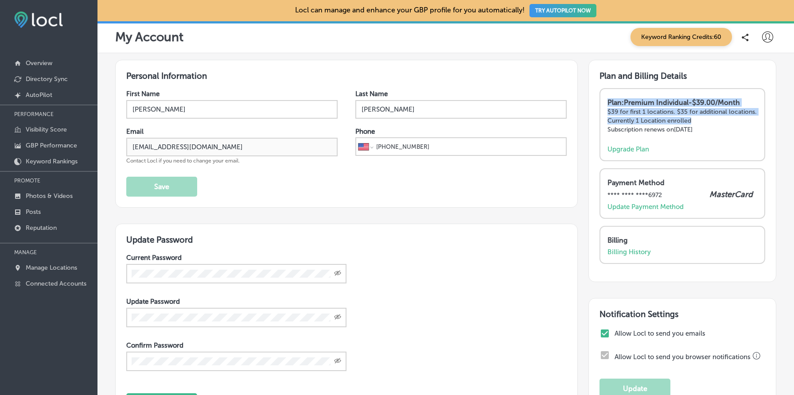
drag, startPoint x: 739, startPoint y: 128, endPoint x: 717, endPoint y: 95, distance: 39.9
click at [717, 95] on div "Plan: Premium Individual - $39.00/Month $39 for first 1 locations. $35 for addi…" at bounding box center [682, 124] width 166 height 73
drag, startPoint x: 717, startPoint y: 95, endPoint x: 730, endPoint y: 128, distance: 35.9
click at [730, 128] on div "Plan: Premium Individual - $39.00/Month $39 for first 1 locations. $35 for addi…" at bounding box center [682, 124] width 166 height 73
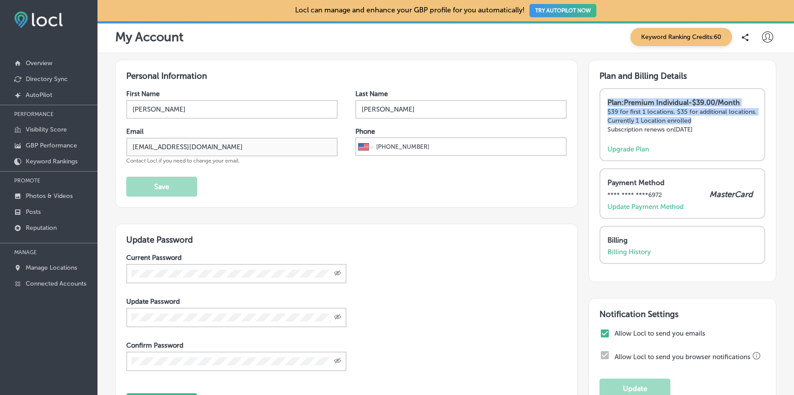
click at [730, 128] on p "Subscription renews on [DATE]" at bounding box center [682, 130] width 150 height 8
drag, startPoint x: 730, startPoint y: 128, endPoint x: 694, endPoint y: 94, distance: 49.5
click at [694, 94] on div "Plan: Premium Individual - $39.00/Month $39 for first 1 locations. $35 for addi…" at bounding box center [682, 124] width 166 height 73
drag, startPoint x: 694, startPoint y: 94, endPoint x: 717, endPoint y: 131, distance: 43.4
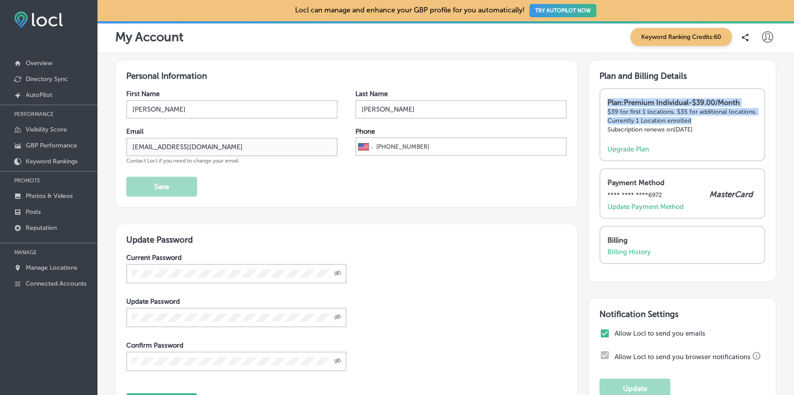
click at [717, 131] on div "Plan: Premium Individual - $39.00/Month $39 for first 1 locations. $35 for addi…" at bounding box center [682, 124] width 166 height 73
click at [718, 131] on p "Subscription renews on [DATE]" at bounding box center [682, 130] width 150 height 8
